Goal: Check status: Check status

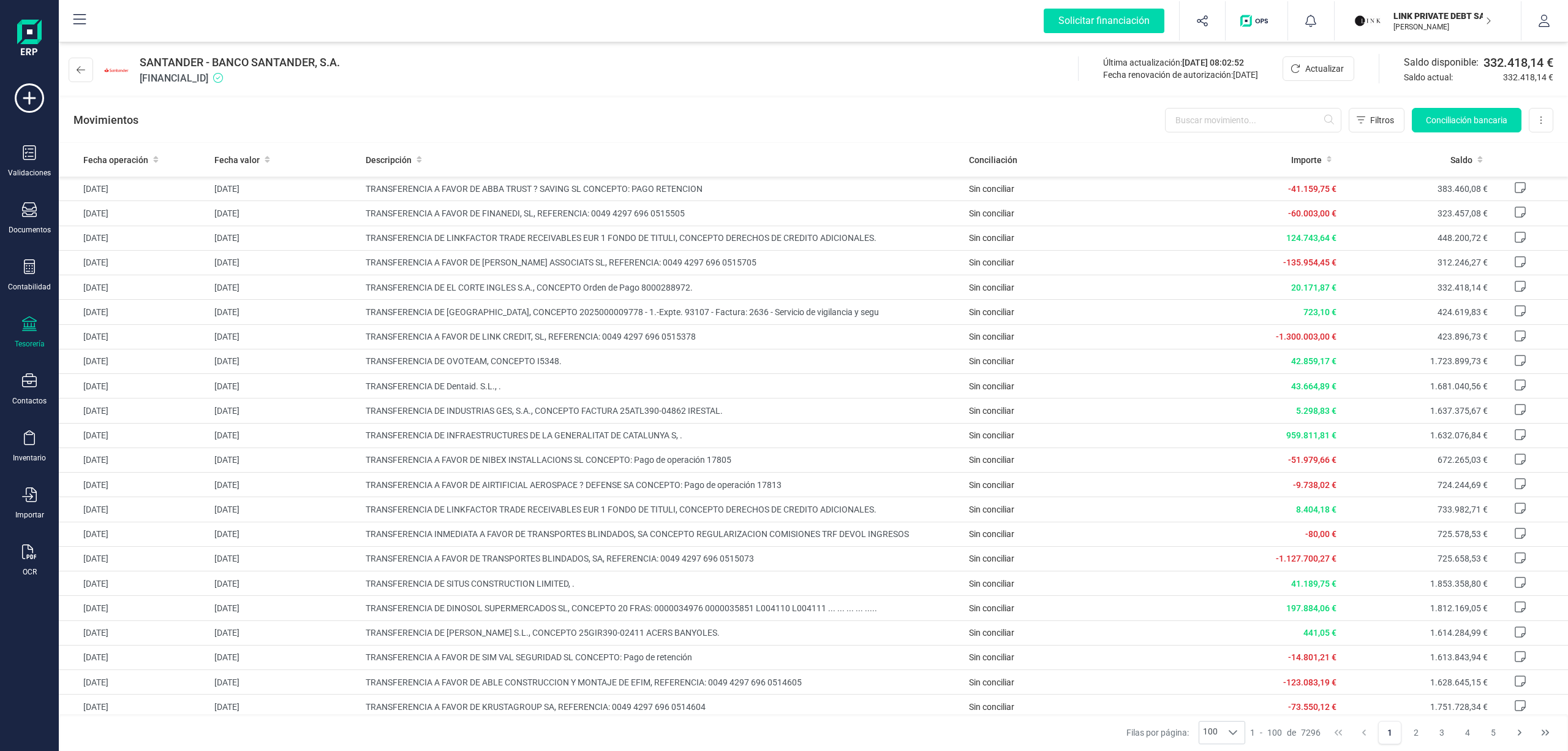
click at [25, 339] on div "Tesorería" at bounding box center [29, 343] width 30 height 10
click at [1417, 8] on div "LINK PRIVATE DEBT SA [PERSON_NAME]" at bounding box center [1435, 21] width 95 height 27
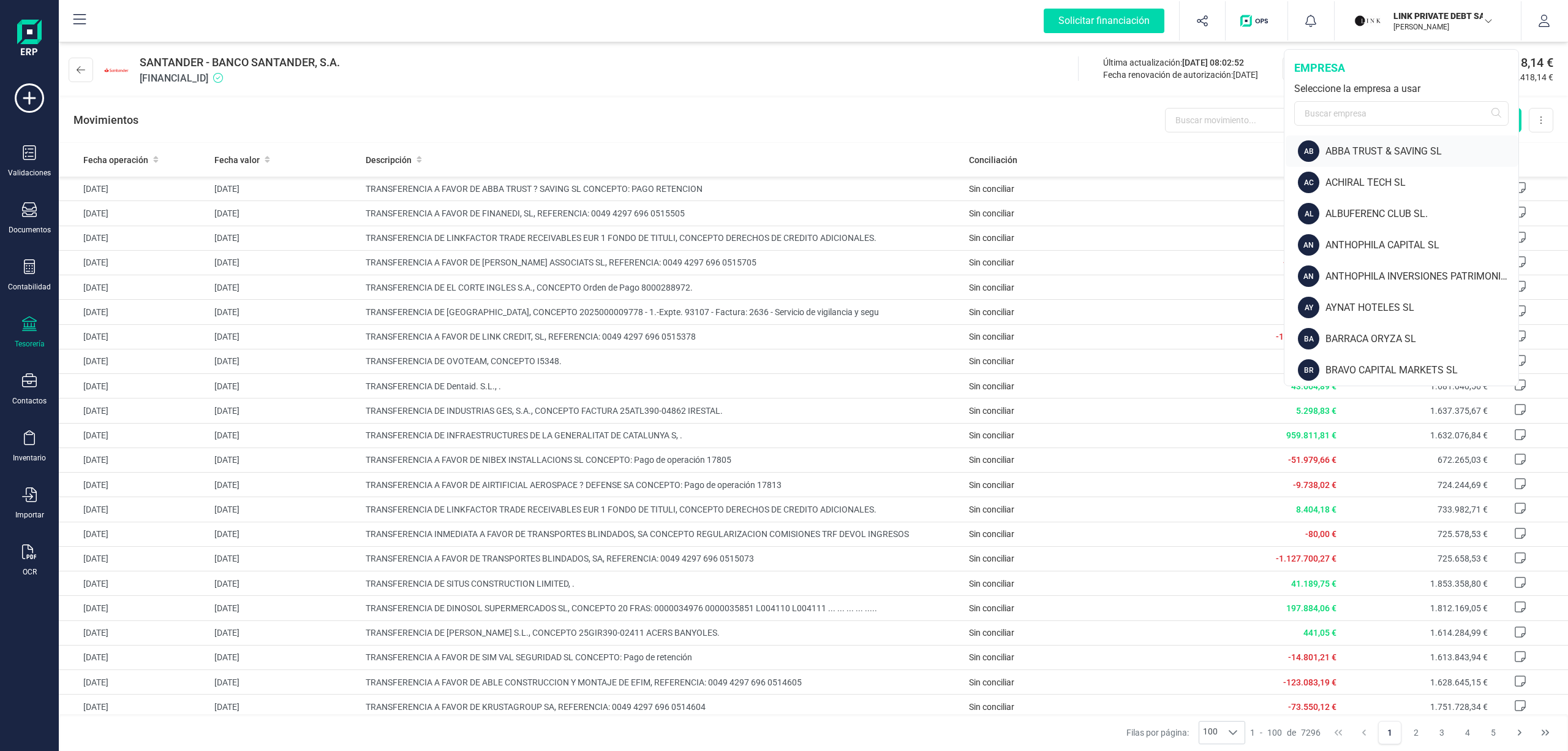
click at [1422, 152] on div "ABBA TRUST & SAVING SL" at bounding box center [1423, 151] width 193 height 15
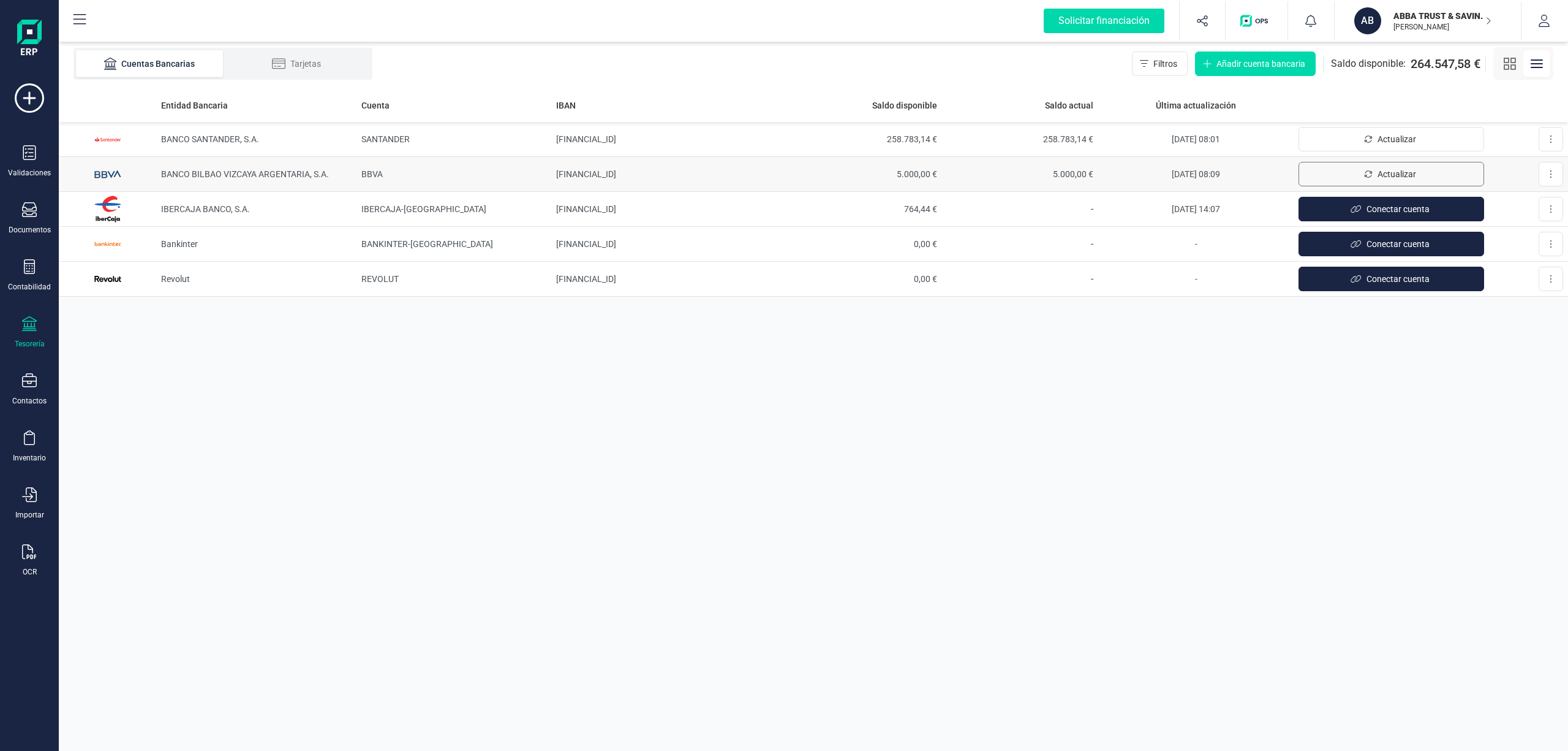
click at [1379, 169] on span "Actualizar" at bounding box center [1397, 174] width 39 height 13
click at [1057, 131] on td "258.783,14 €" at bounding box center [1020, 139] width 156 height 35
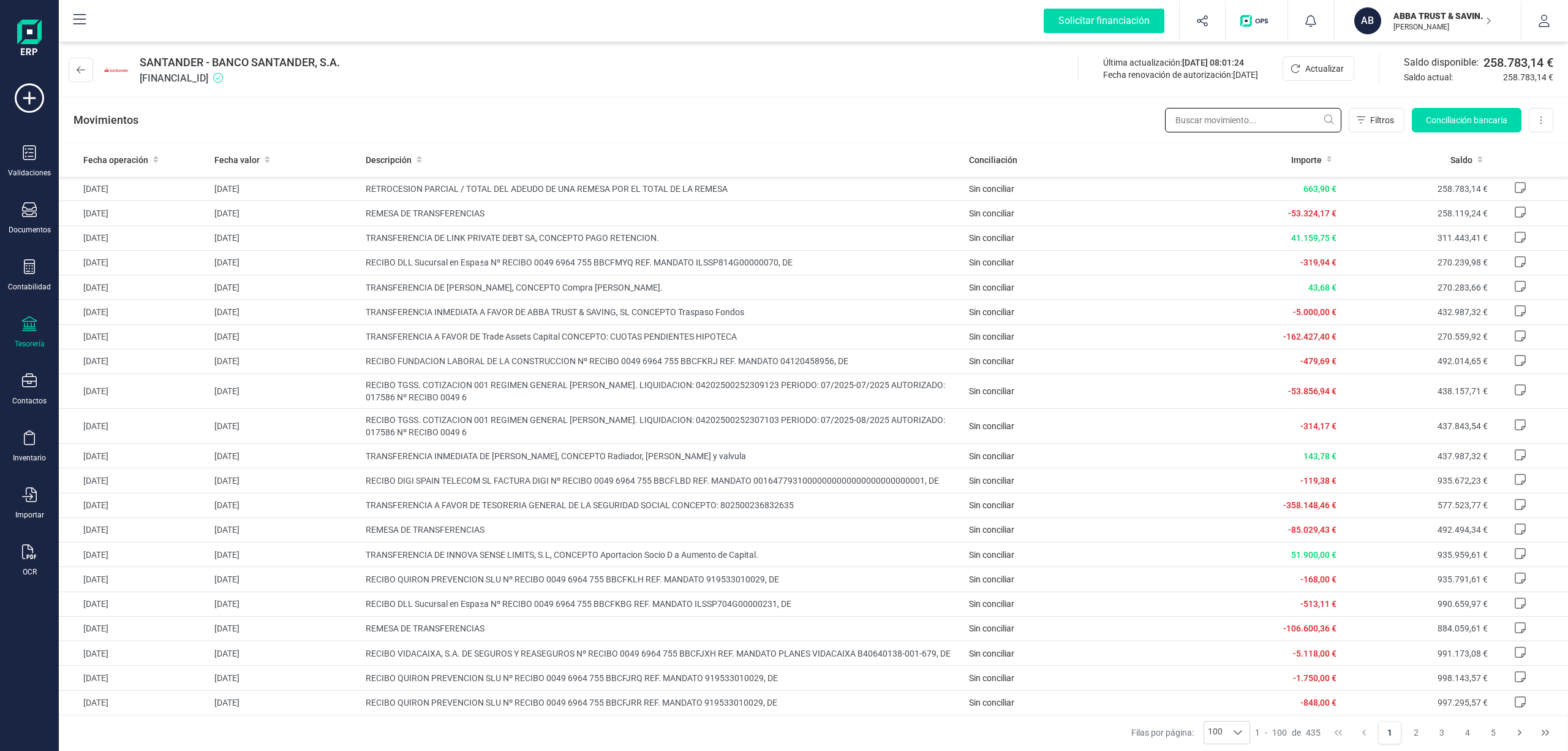
click at [1185, 121] on input "text" at bounding box center [1253, 120] width 176 height 24
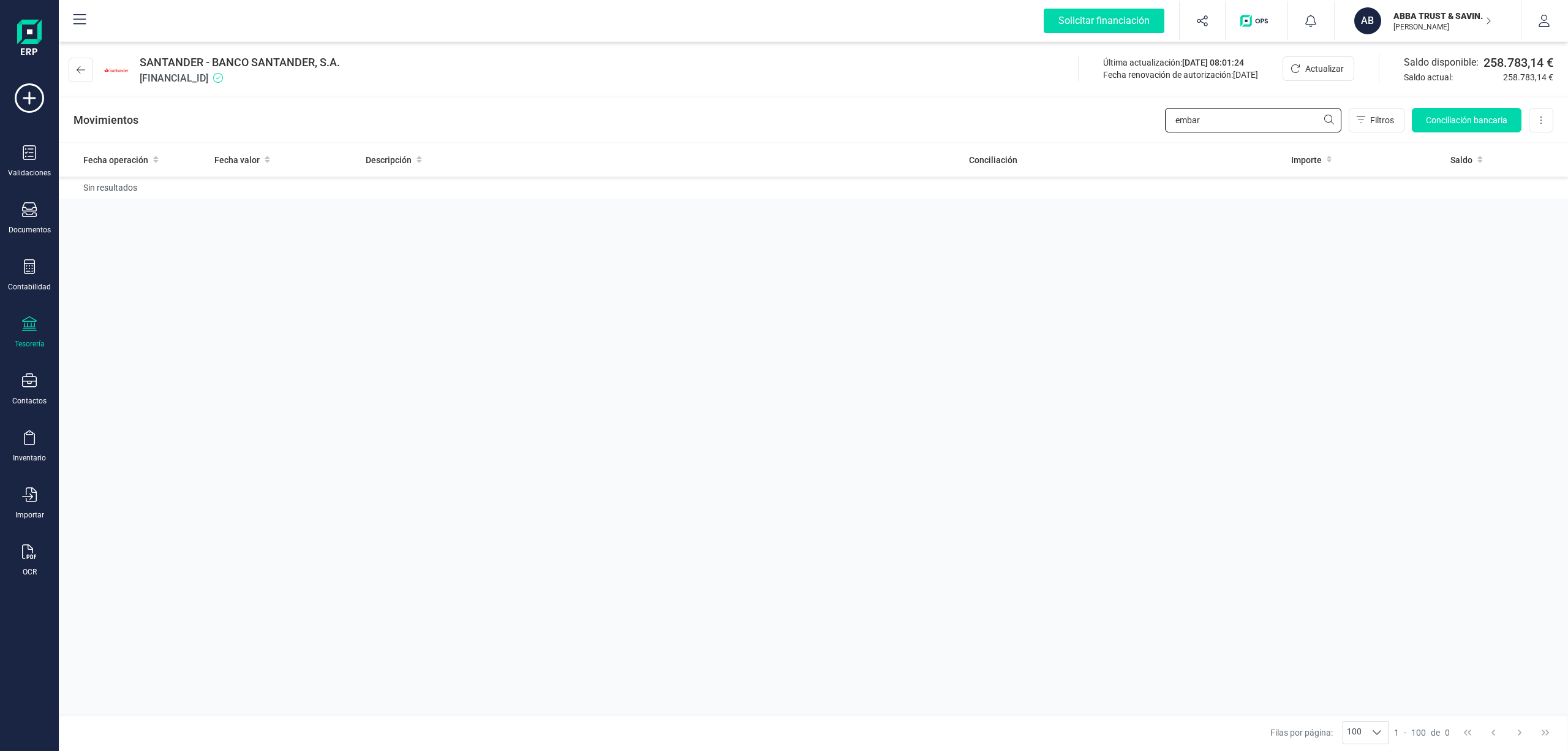
type input "embar"
